Goal: Find specific page/section: Find specific page/section

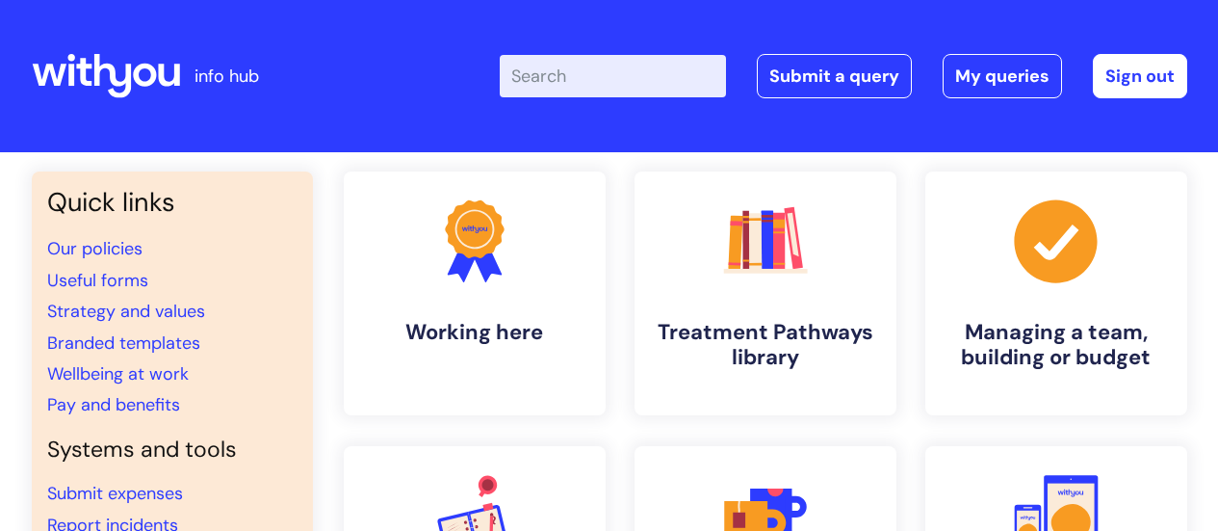
scroll to position [58, 0]
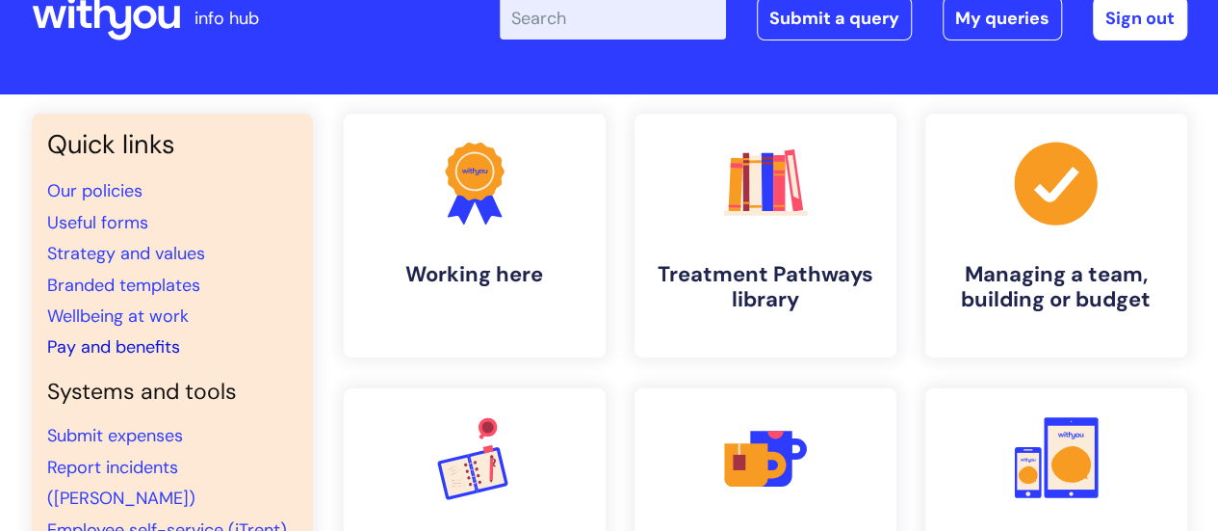
click at [100, 346] on link "Pay and benefits" at bounding box center [113, 346] width 133 height 23
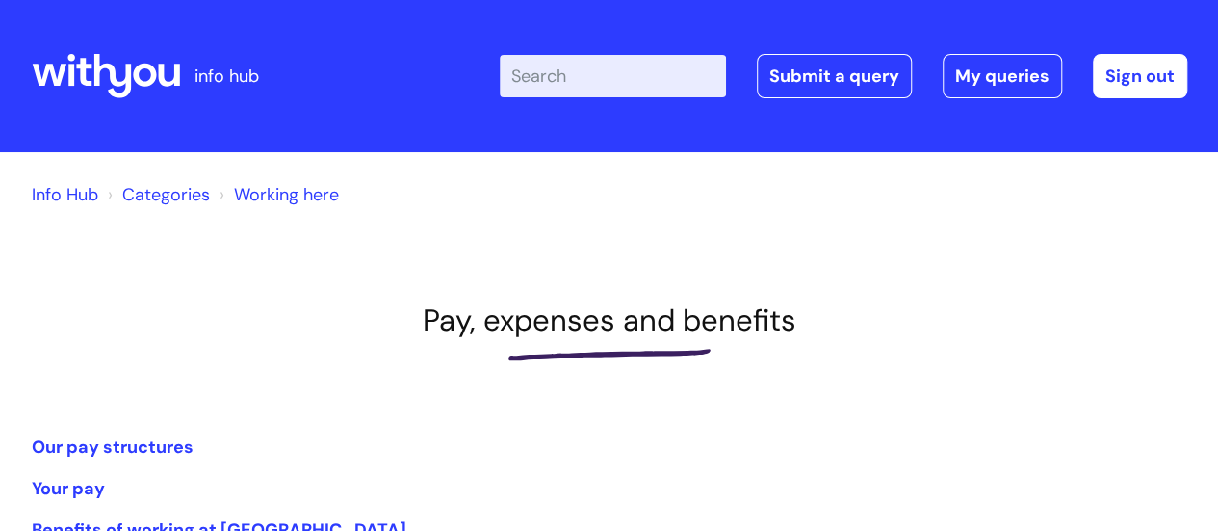
click at [119, 77] on icon at bounding box center [106, 76] width 148 height 46
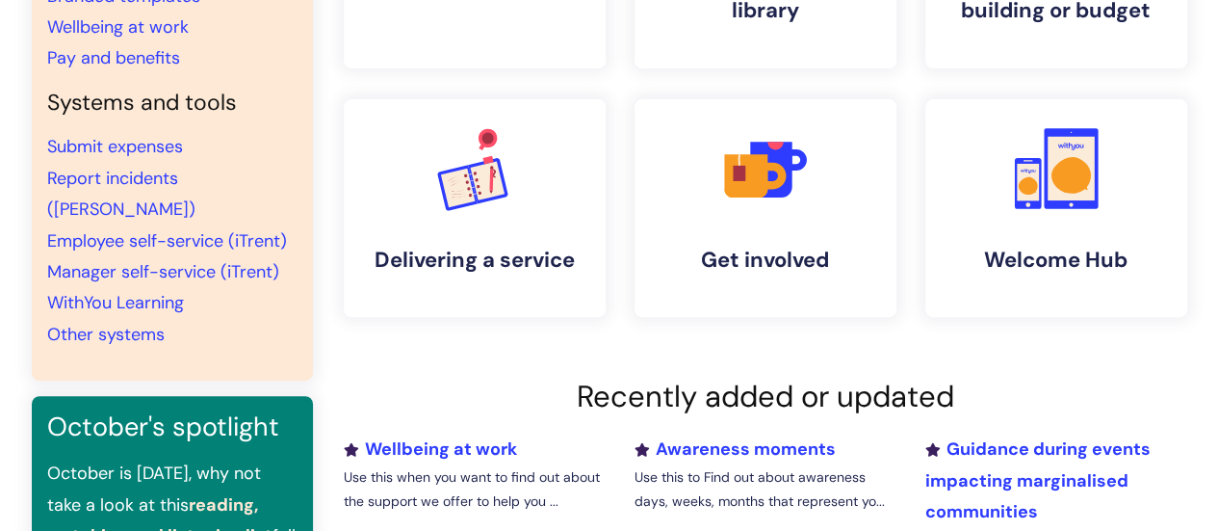
scroll to position [354, 0]
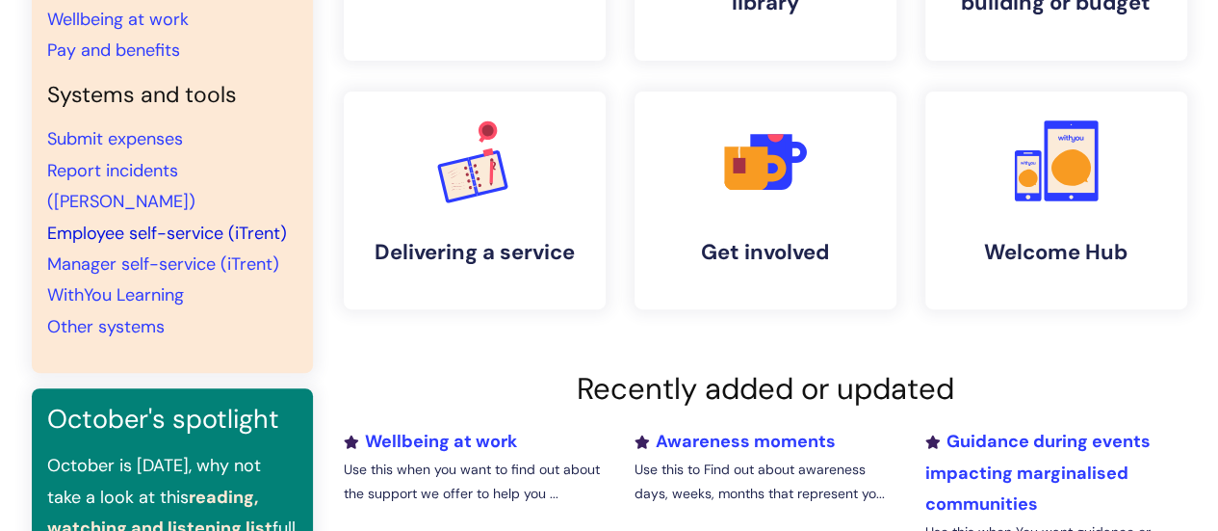
click at [158, 222] on link "Employee self-service (iTrent)" at bounding box center [167, 233] width 240 height 23
